Goal: Find specific fact: Find contact information

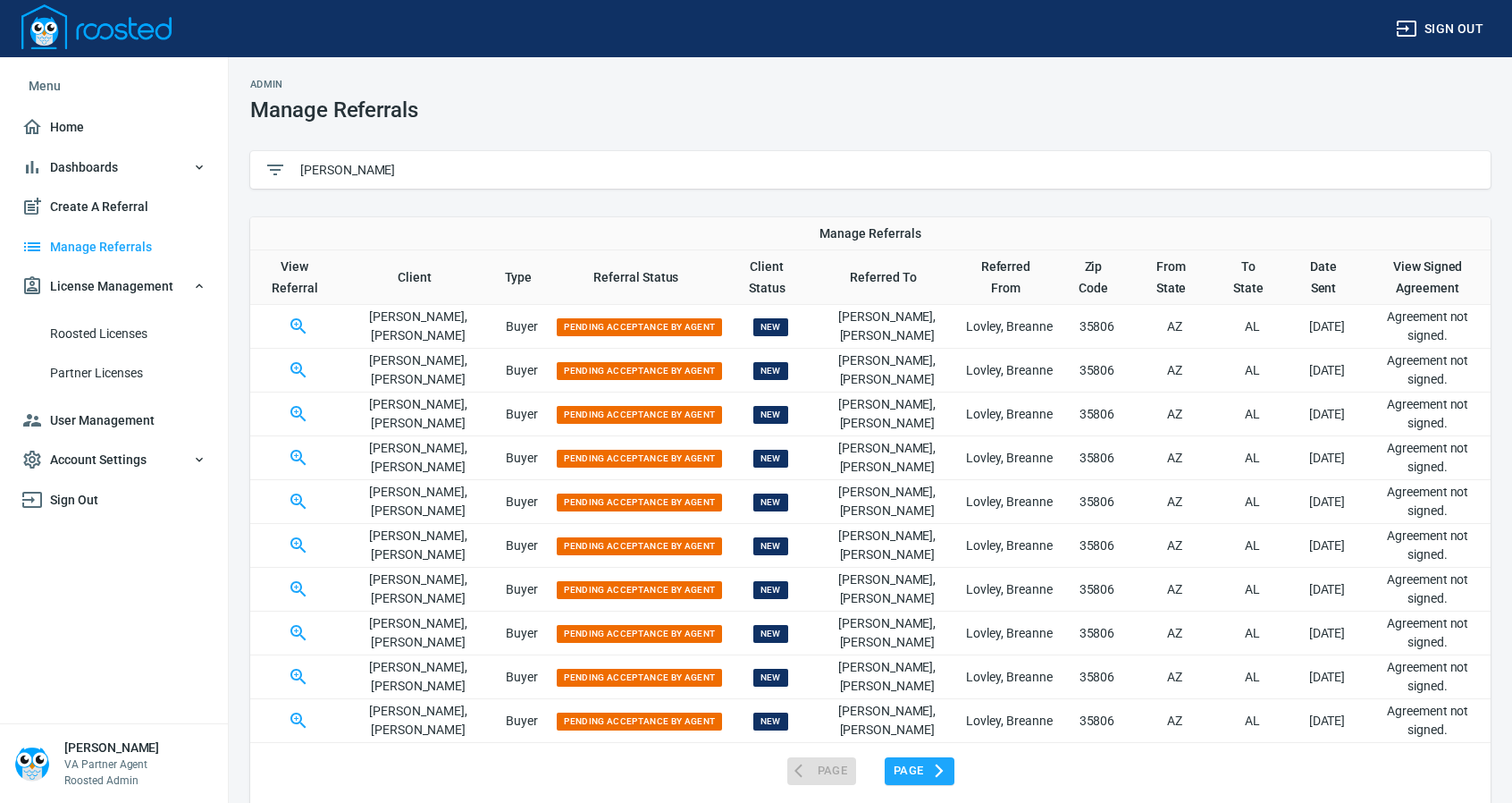
click at [390, 162] on input "[PERSON_NAME]" at bounding box center [888, 170] width 1176 height 27
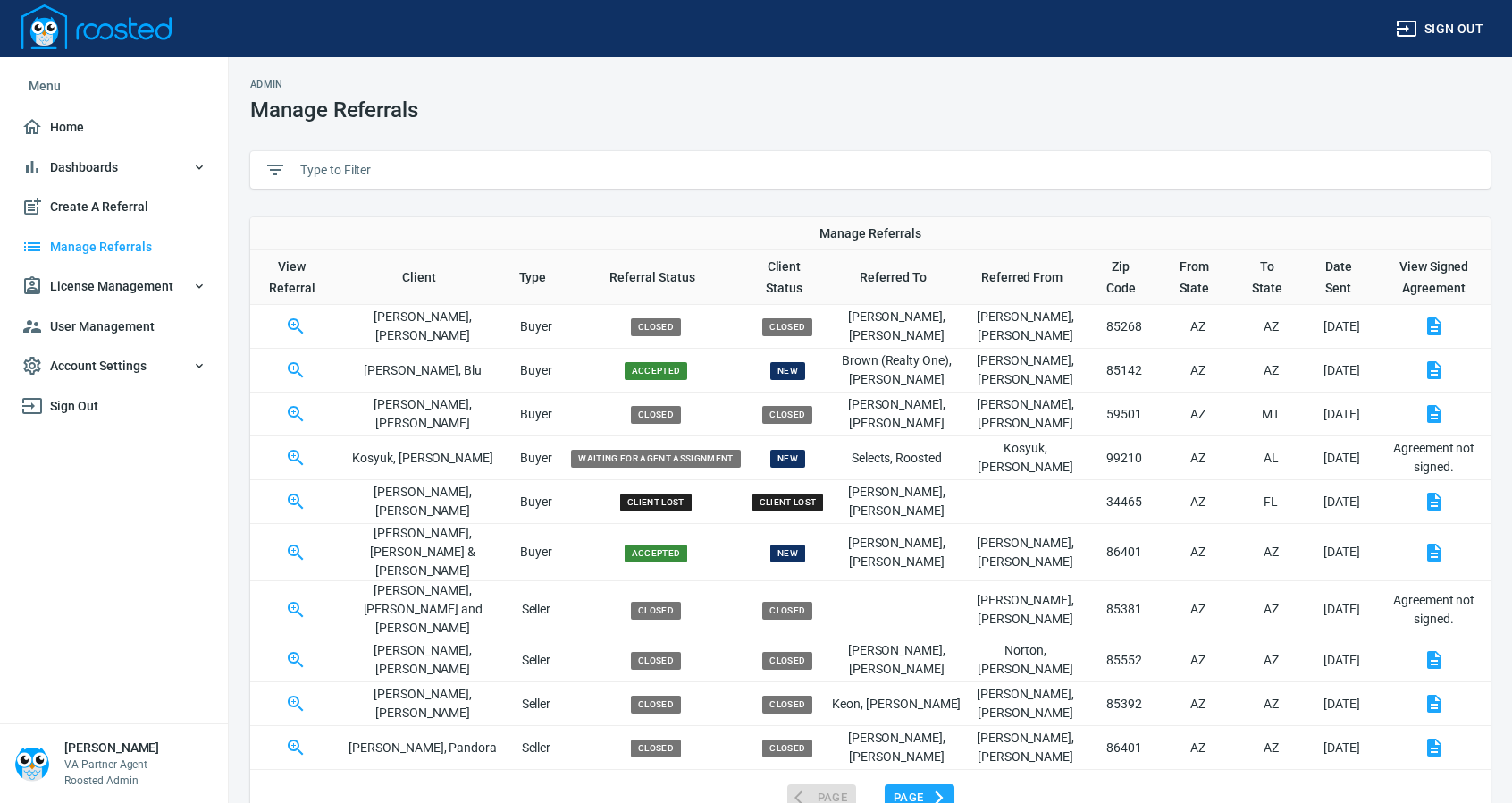
click at [449, 173] on input "text" at bounding box center [888, 170] width 1176 height 27
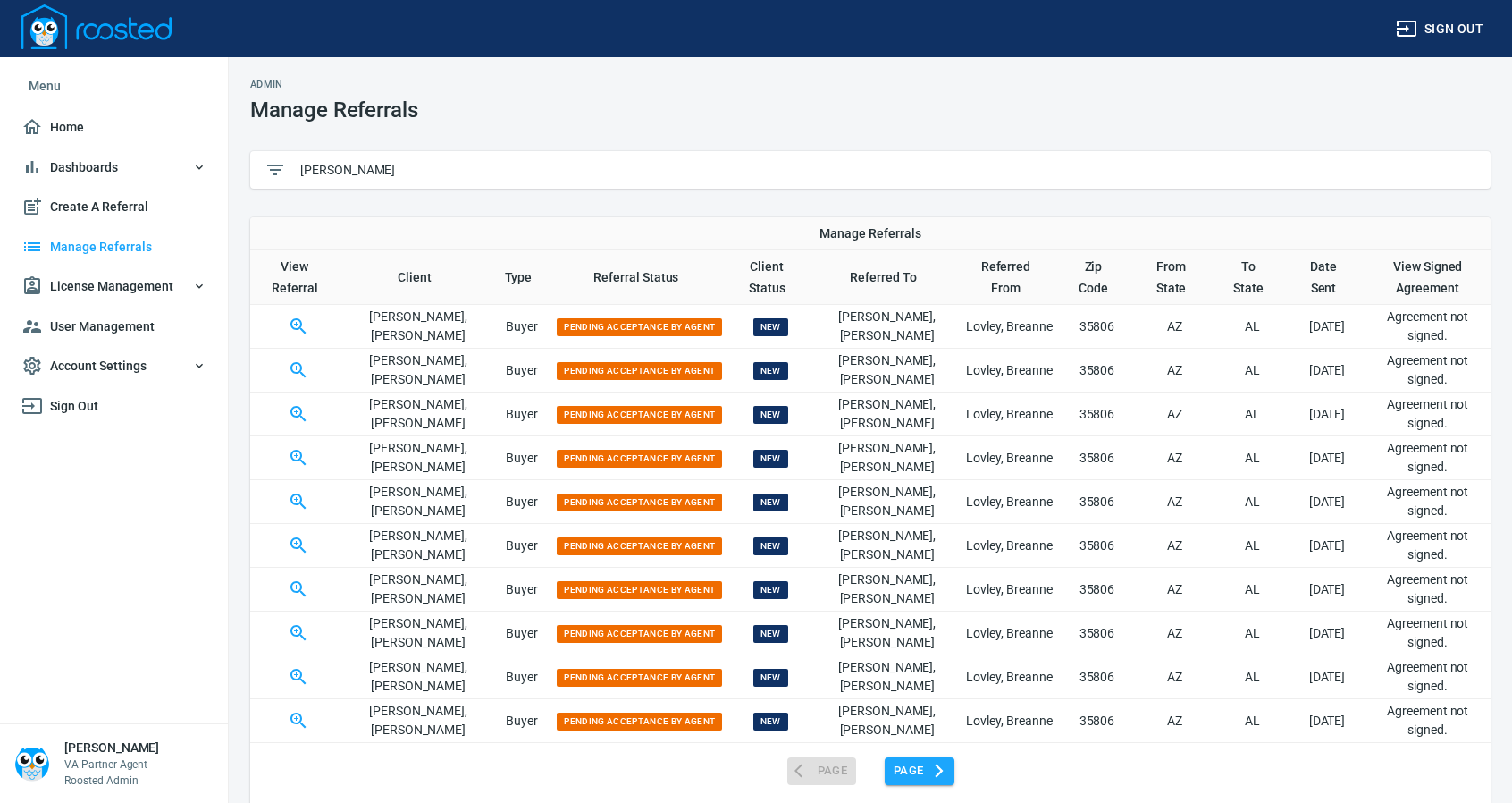
type input "[PERSON_NAME]"
click at [917, 760] on span "Page" at bounding box center [919, 770] width 51 height 20
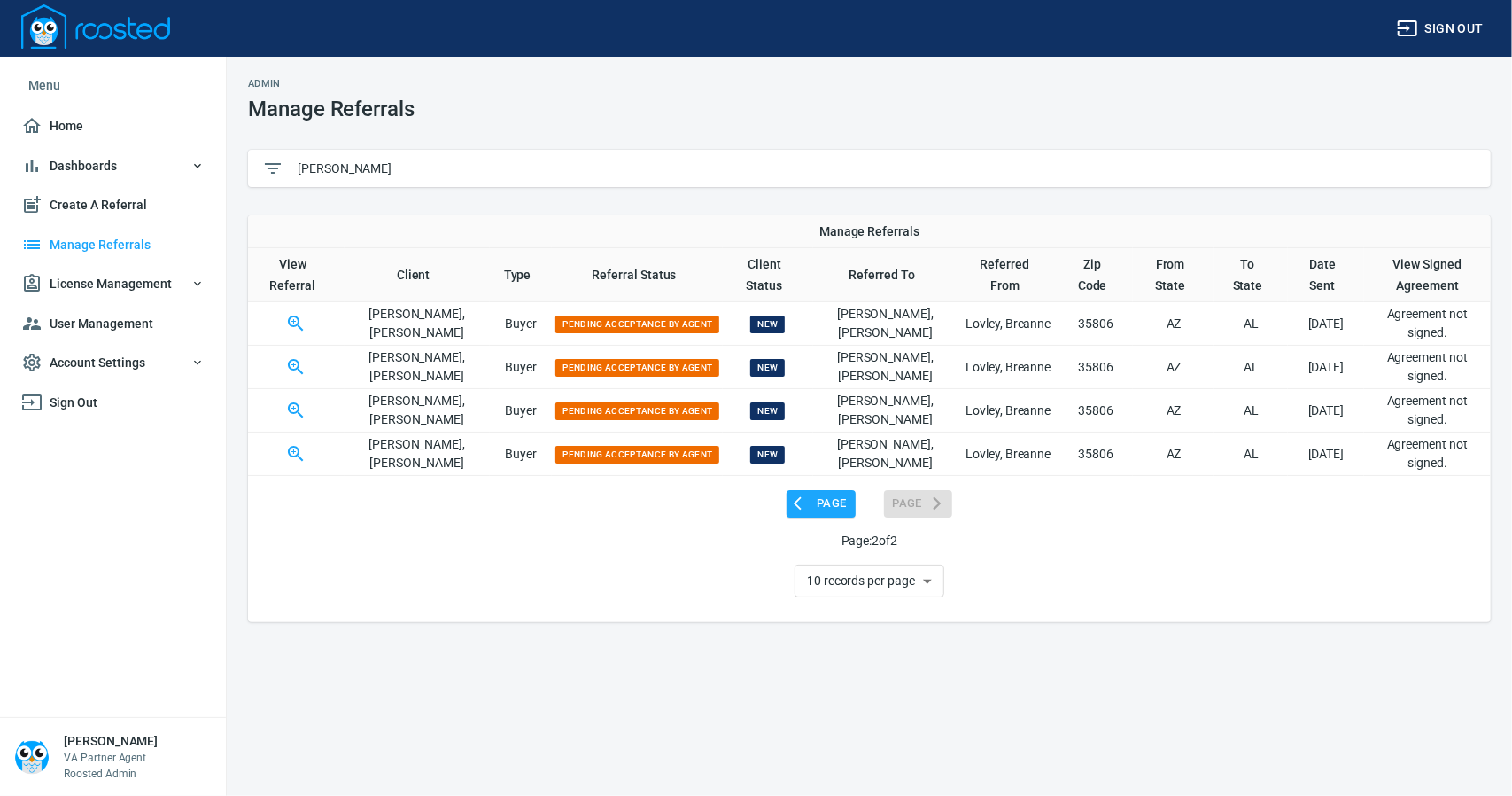
click at [1141, 104] on div "Admin Manage Referrals" at bounding box center [869, 99] width 1264 height 64
click at [830, 502] on span "Page" at bounding box center [821, 503] width 51 height 20
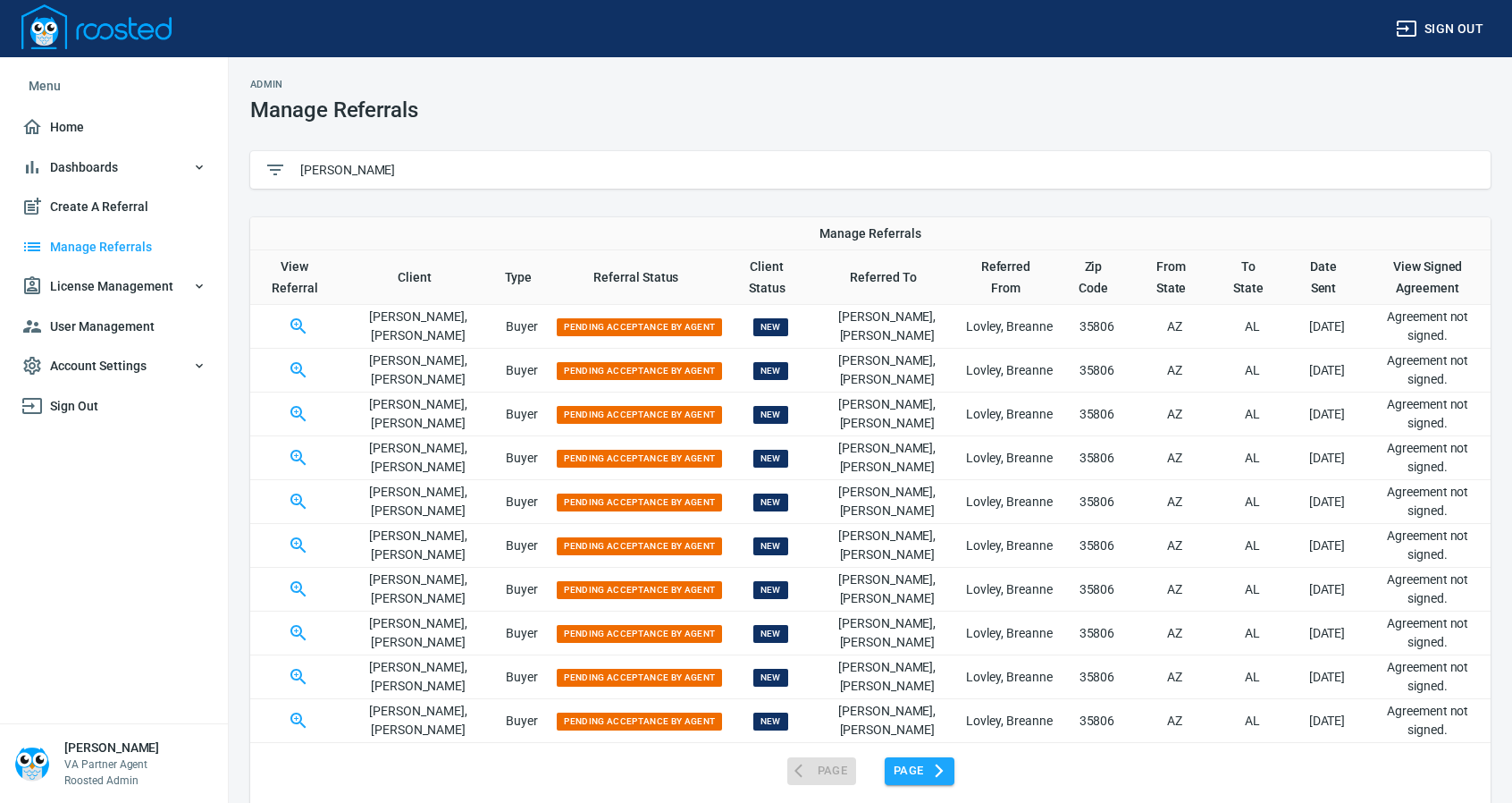
click at [905, 771] on span "Page" at bounding box center [919, 770] width 51 height 20
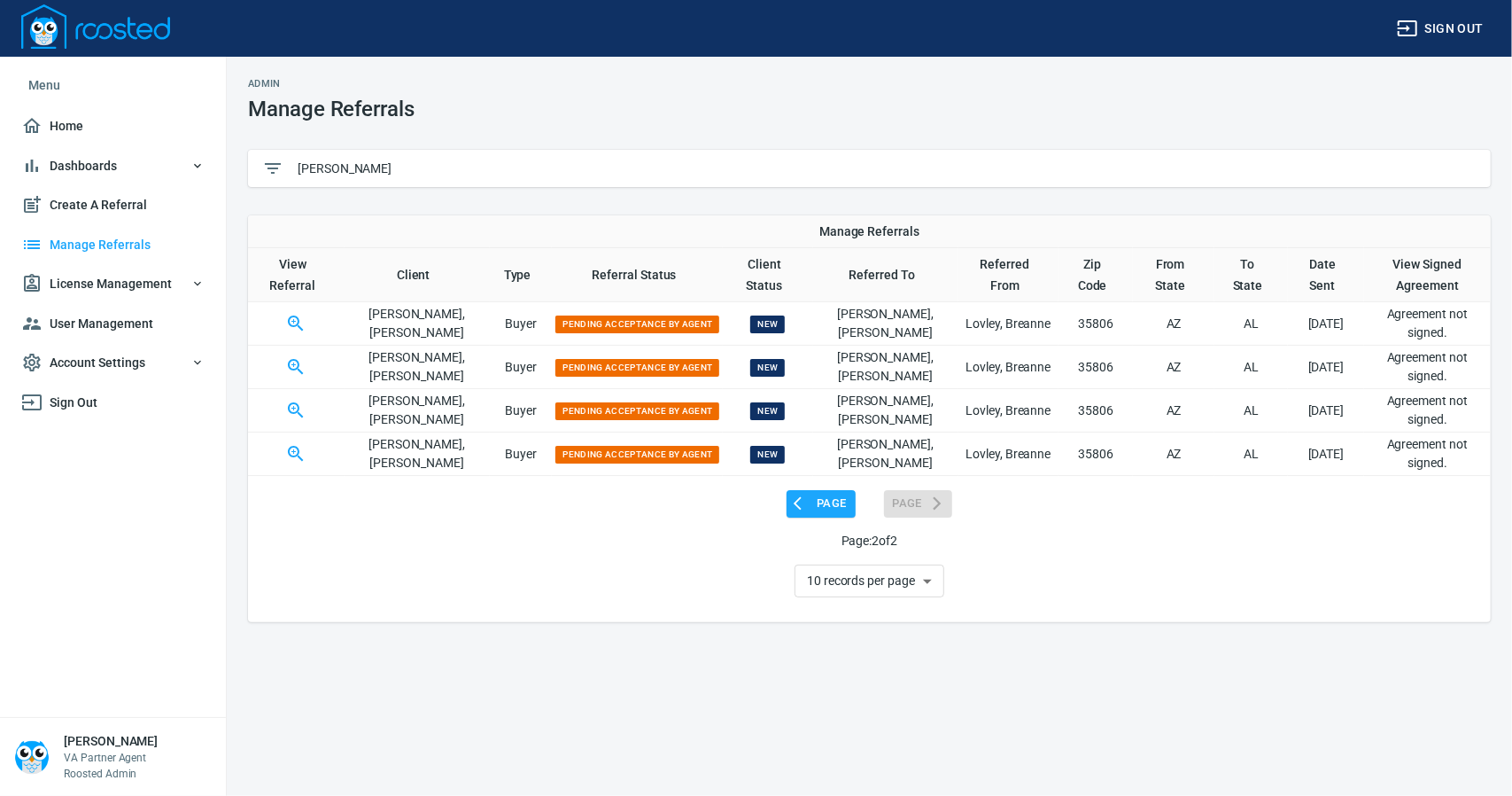
click at [1258, 648] on div "Admin Manage Referrals wheelock Manage Referrals View Referral Client Type Refe…" at bounding box center [756, 398] width 1512 height 796
click at [298, 324] on icon "button" at bounding box center [296, 323] width 15 height 15
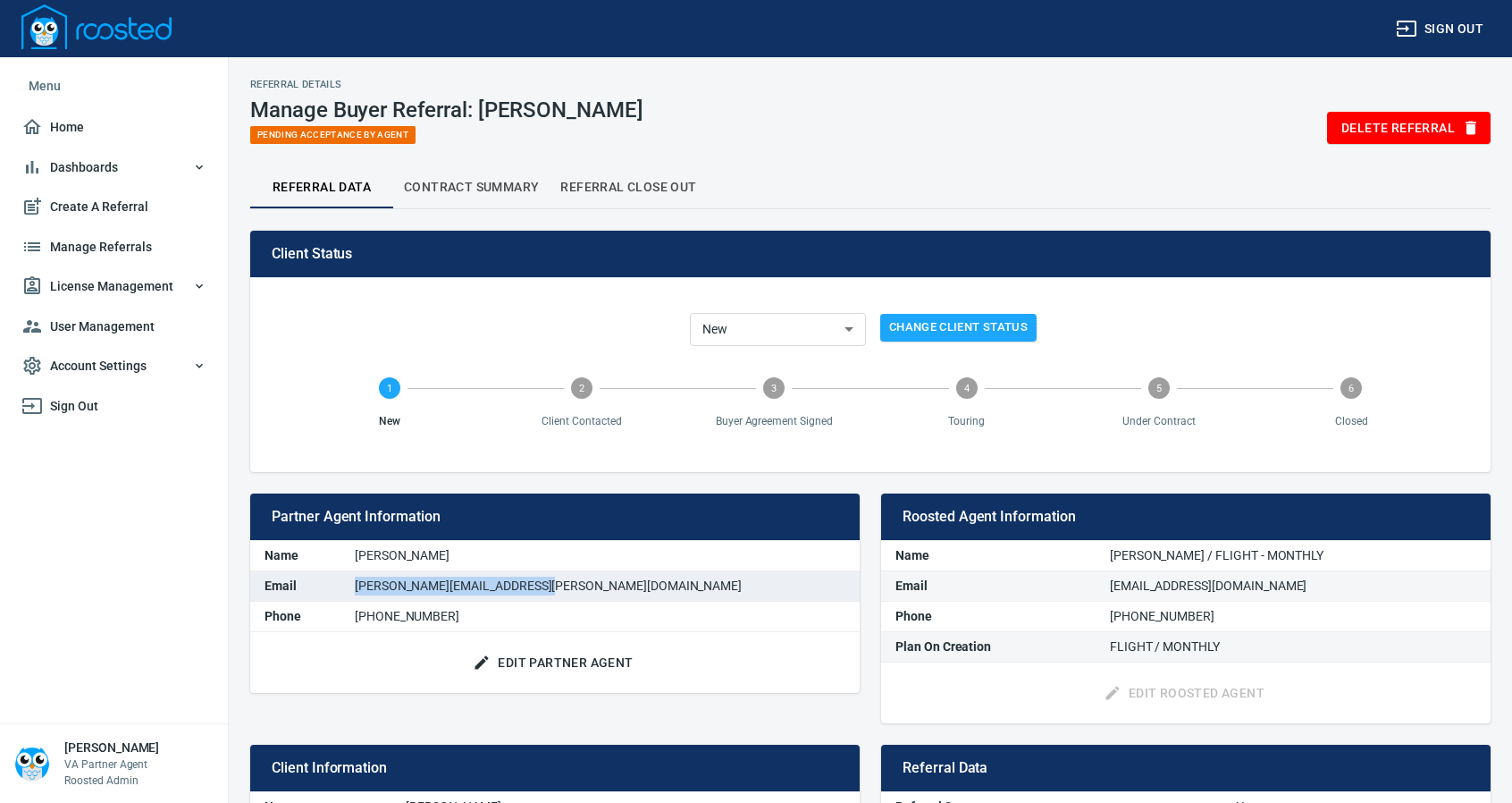
drag, startPoint x: 627, startPoint y: 581, endPoint x: 398, endPoint y: 599, distance: 229.7
click at [398, 599] on tbody "Name Joshua Wheelock Email Joshua.wheelock@exprealty.com Phone (256) 631-2540" at bounding box center [555, 587] width 610 height 91
copy tbody "Phone"
click at [634, 585] on td "Joshua.wheelock@exprealty.com" at bounding box center [599, 585] width 519 height 30
click at [569, 632] on div "Edit Partner Agent" at bounding box center [555, 663] width 610 height 62
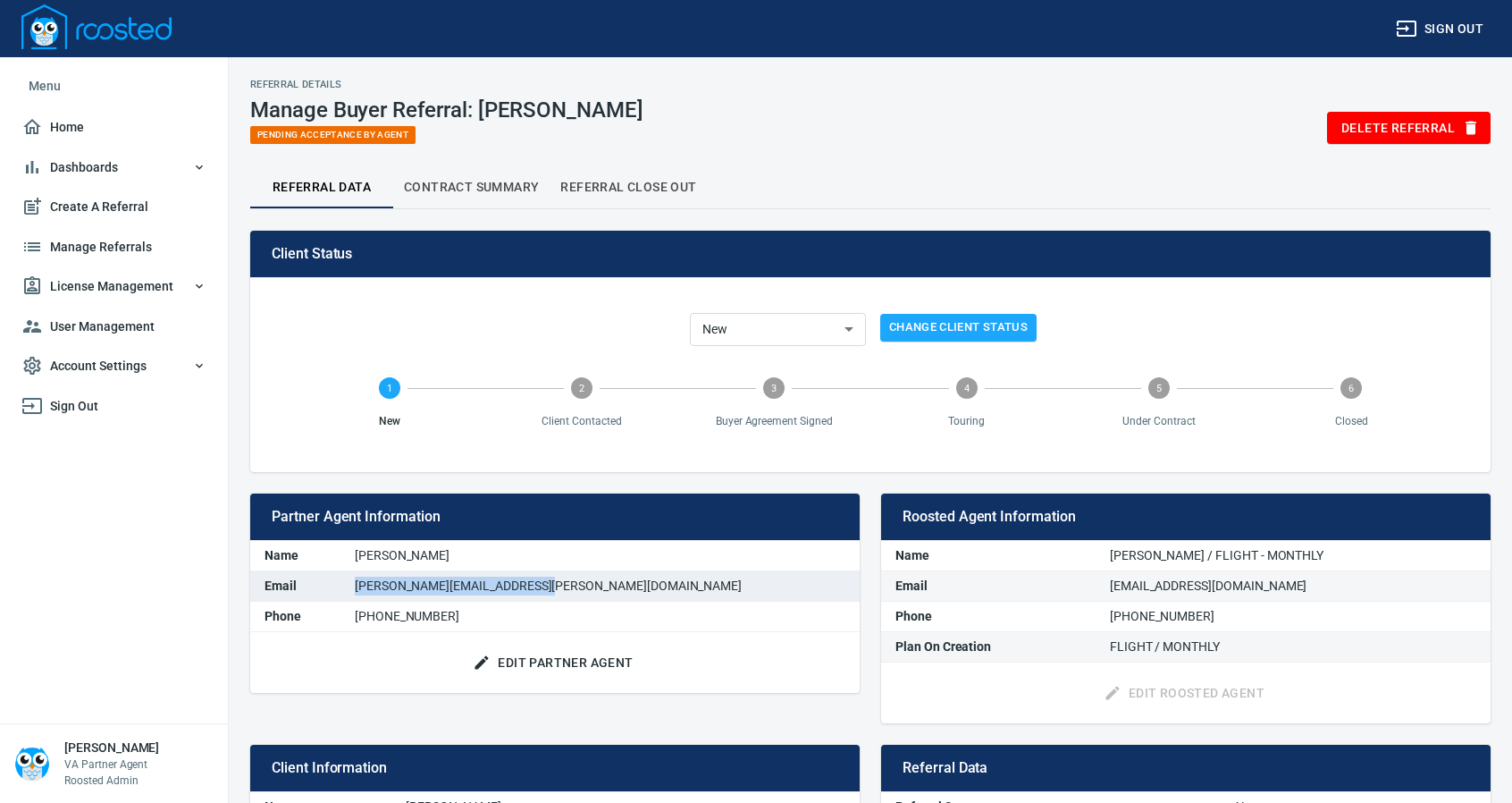
drag, startPoint x: 624, startPoint y: 584, endPoint x: 418, endPoint y: 594, distance: 206.2
click at [418, 594] on td "Joshua.wheelock@exprealty.com" at bounding box center [599, 585] width 519 height 30
copy td "Joshua.wheelock@exprealty.com"
